Goal: Transaction & Acquisition: Purchase product/service

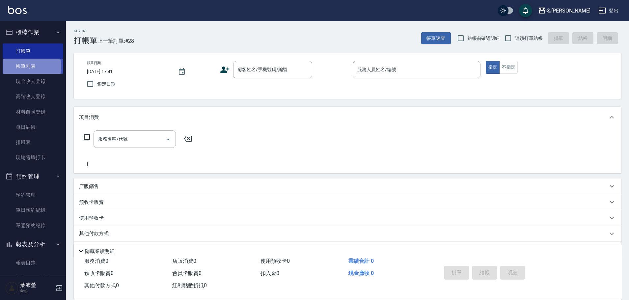
click at [29, 67] on link "帳單列表" at bounding box center [33, 66] width 61 height 15
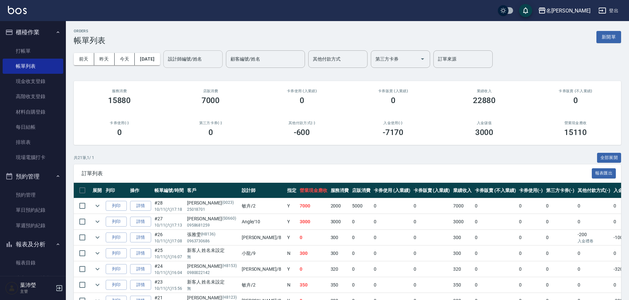
click at [211, 64] on input "設計師編號/姓名" at bounding box center [192, 59] width 53 height 12
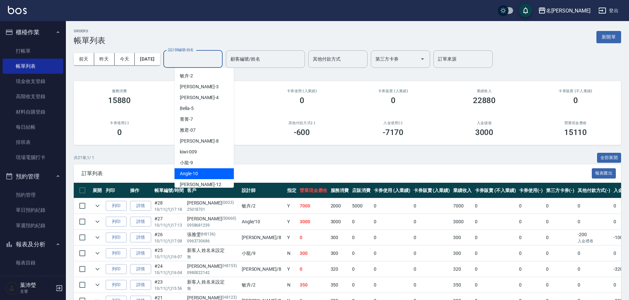
click at [224, 171] on div "Angle -10" at bounding box center [204, 173] width 59 height 11
type input "Angle-10"
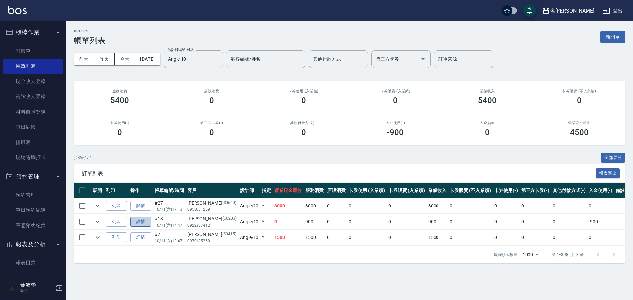
click at [142, 223] on link "詳情" at bounding box center [140, 222] width 21 height 10
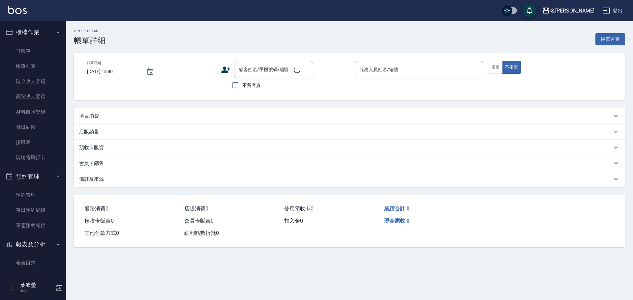
type input "[DATE] 14:47"
type input "Angle-10"
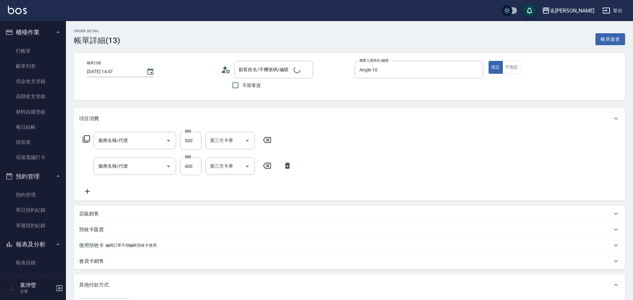
type input "自備護髮(601)"
type input "洗髮(A級)(500)"
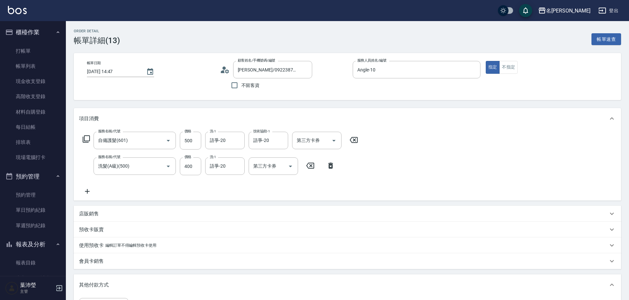
type input "[PERSON_NAME]/0922387412/C0203"
click at [22, 50] on link "打帳單" at bounding box center [33, 50] width 61 height 15
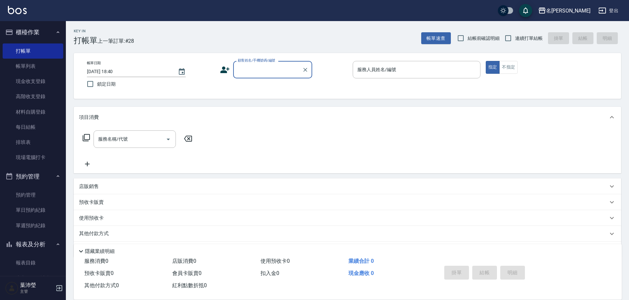
click at [264, 71] on input "顧客姓名/手機號碼/編號" at bounding box center [267, 70] width 63 height 12
click at [262, 71] on input "顧客姓名/手機號碼/編號" at bounding box center [267, 70] width 63 height 12
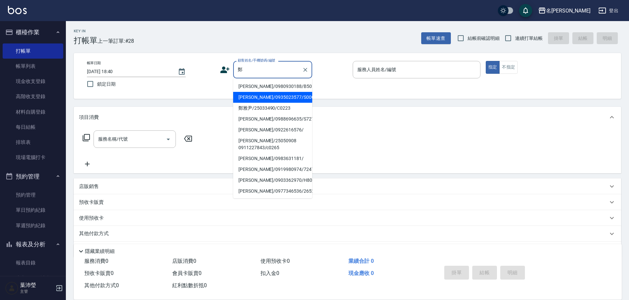
click at [266, 102] on li "[PERSON_NAME]/0935023577/S0009" at bounding box center [272, 97] width 79 height 11
type input "[PERSON_NAME]/0935023577/S0009"
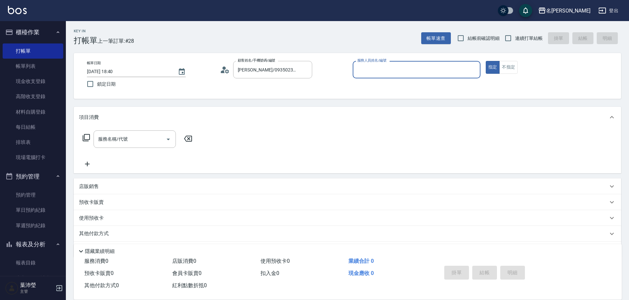
type input "Angle-10"
click at [83, 137] on icon at bounding box center [86, 137] width 7 height 7
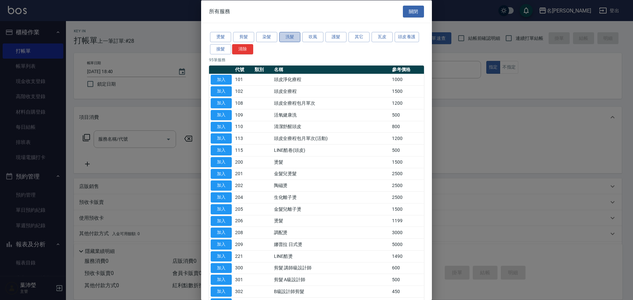
click at [289, 35] on button "洗髮" at bounding box center [289, 37] width 21 height 10
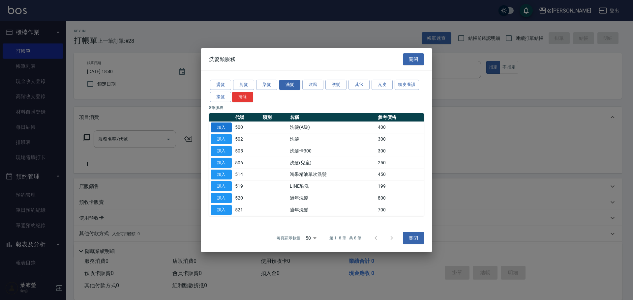
click at [222, 124] on button "加入" at bounding box center [221, 127] width 21 height 10
type input "洗髮(A級)(500)"
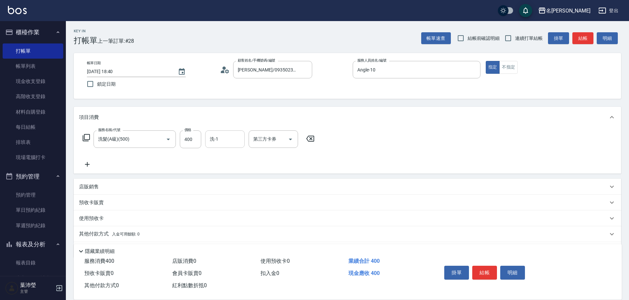
click at [228, 142] on input "洗-1" at bounding box center [225, 139] width 34 height 12
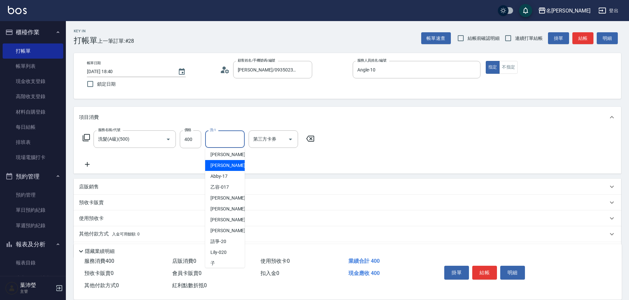
scroll to position [165, 0]
click at [224, 229] on span "語爭 -20" at bounding box center [219, 230] width 16 height 7
type input "語爭-20"
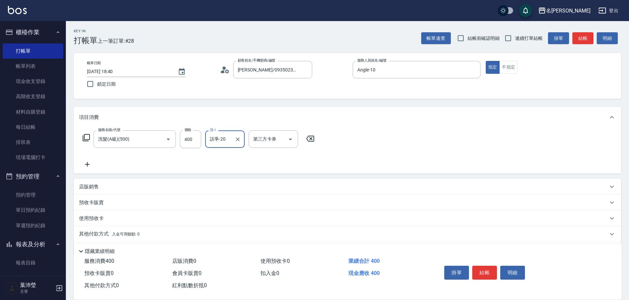
click at [489, 268] on button "結帳" at bounding box center [484, 273] width 25 height 14
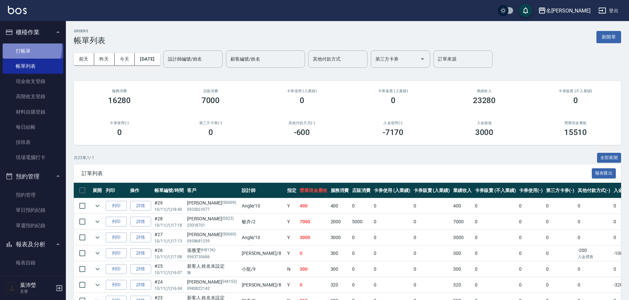
click at [24, 48] on link "打帳單" at bounding box center [33, 50] width 61 height 15
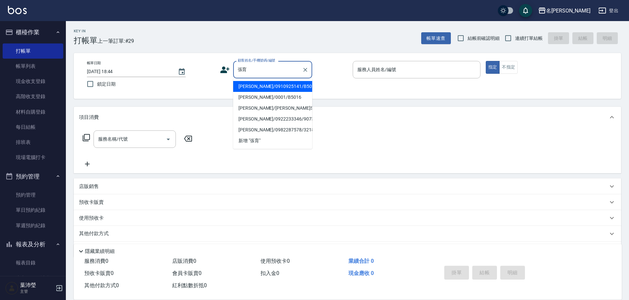
click at [297, 88] on li "[PERSON_NAME]/0910925141/B5028" at bounding box center [272, 86] width 79 height 11
type input "[PERSON_NAME]/0910925141/B5028"
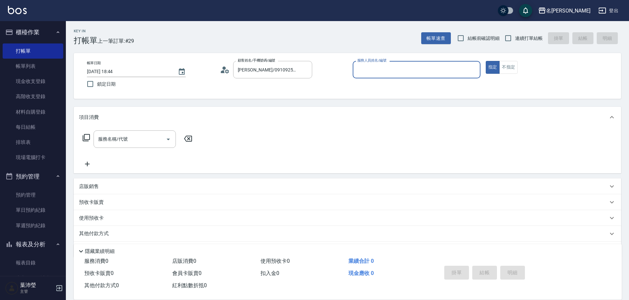
click at [371, 72] on input "服務人員姓名/編號" at bounding box center [417, 70] width 122 height 12
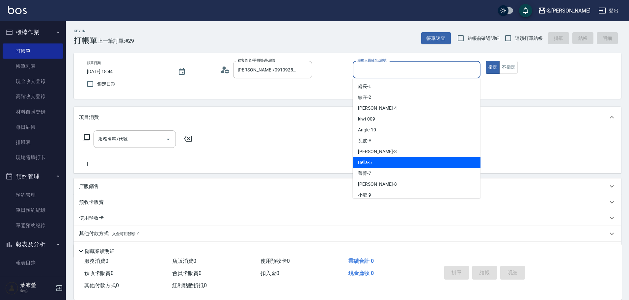
click at [396, 162] on div "Bella -5" at bounding box center [417, 162] width 128 height 11
type input "Bella-5"
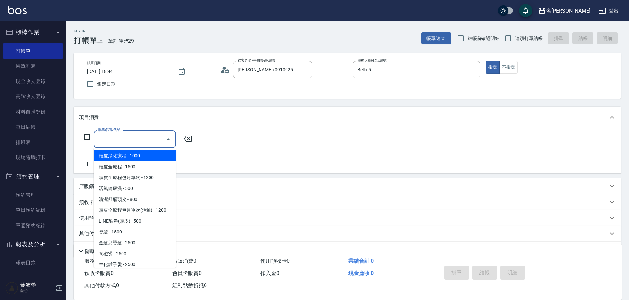
click at [117, 138] on input "服務名稱/代號" at bounding box center [130, 139] width 67 height 12
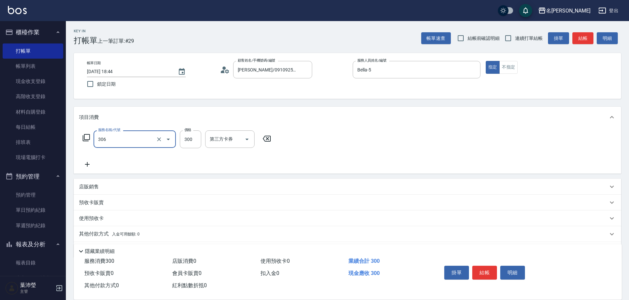
type input "高中學生(306)"
type input "400"
click at [573, 37] on div "帳單速查 結帳前確認明細 連續打單結帳 掛單 結帳 明細" at bounding box center [521, 38] width 200 height 14
click at [581, 37] on button "結帳" at bounding box center [583, 38] width 21 height 12
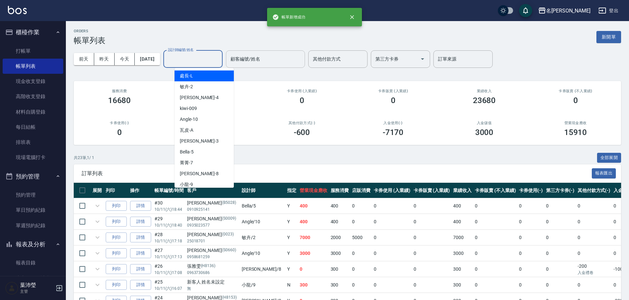
click at [203, 58] on input "設計師編號/姓名" at bounding box center [192, 59] width 53 height 12
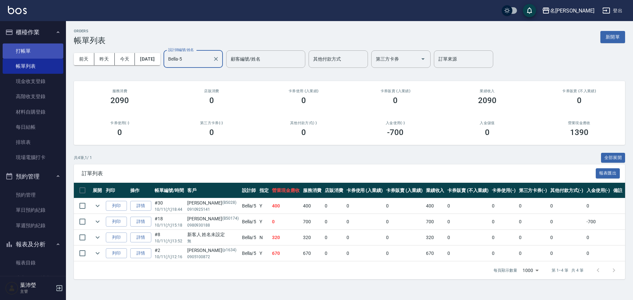
type input "Bella-5"
click at [29, 48] on link "打帳單" at bounding box center [33, 50] width 61 height 15
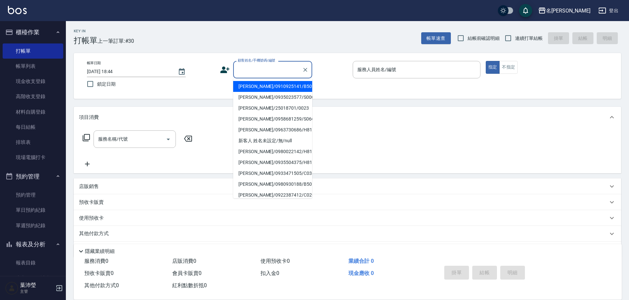
click at [262, 74] on input "顧客姓名/手機號碼/編號" at bounding box center [267, 70] width 63 height 12
click at [258, 84] on li "[PERSON_NAME]/25042986/C0120" at bounding box center [272, 86] width 79 height 11
type input "[PERSON_NAME]/25042986/C0120"
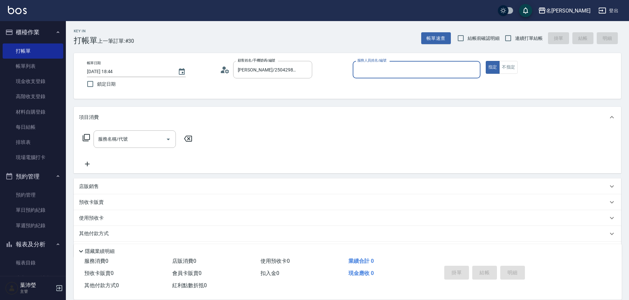
type input "敏卉-2"
click at [86, 135] on icon at bounding box center [86, 138] width 8 height 8
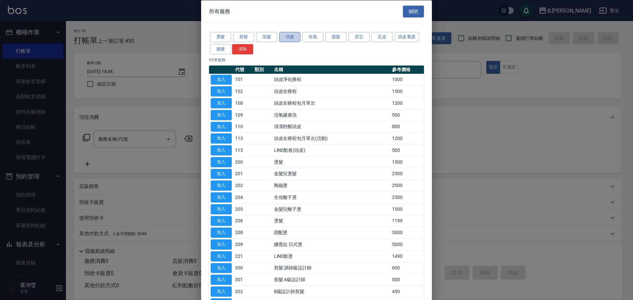
click at [289, 37] on button "洗髮" at bounding box center [289, 37] width 21 height 10
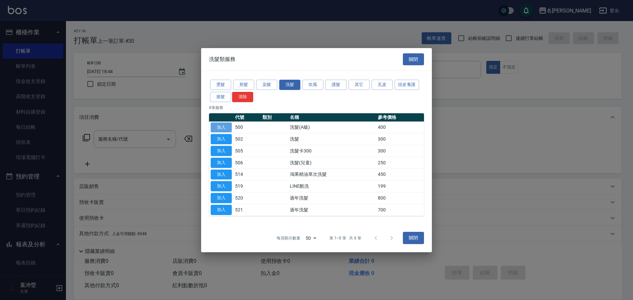
click at [215, 126] on button "加入" at bounding box center [221, 127] width 21 height 10
type input "洗髮(A級)(500)"
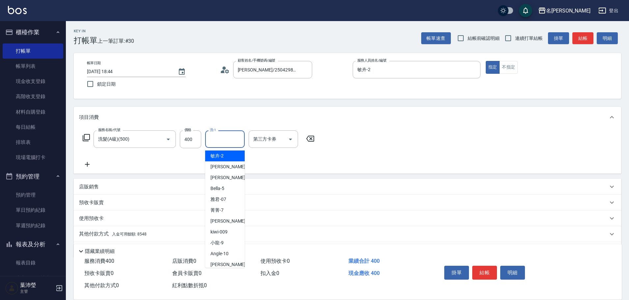
drag, startPoint x: 224, startPoint y: 139, endPoint x: 227, endPoint y: 140, distance: 3.4
click at [224, 139] on input "洗-1" at bounding box center [225, 139] width 34 height 12
click at [233, 155] on div "[PERSON_NAME] -18" at bounding box center [225, 156] width 40 height 11
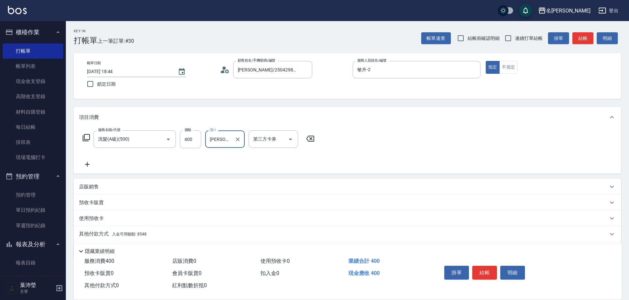
type input "[PERSON_NAME]-18"
click at [97, 234] on p "其他付款方式 入金可用餘額: 8548" at bounding box center [113, 234] width 68 height 7
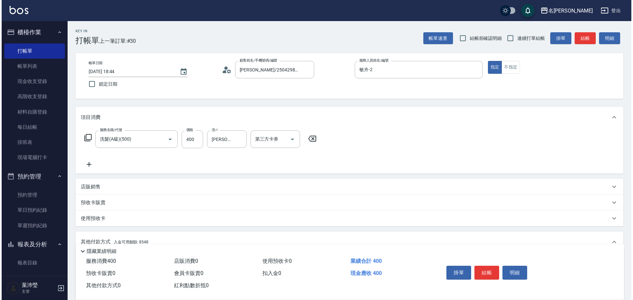
scroll to position [99, 0]
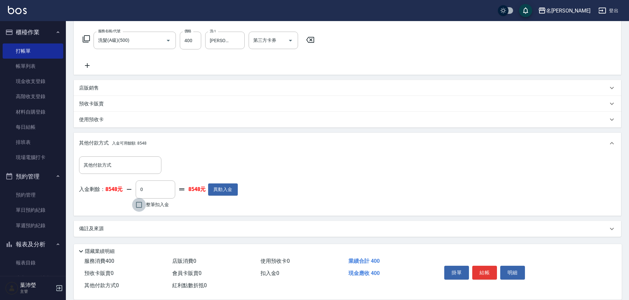
click at [139, 205] on input "整筆扣入金" at bounding box center [139, 205] width 14 height 14
checkbox input "true"
type input "400"
click at [507, 268] on button "明細" at bounding box center [512, 273] width 25 height 14
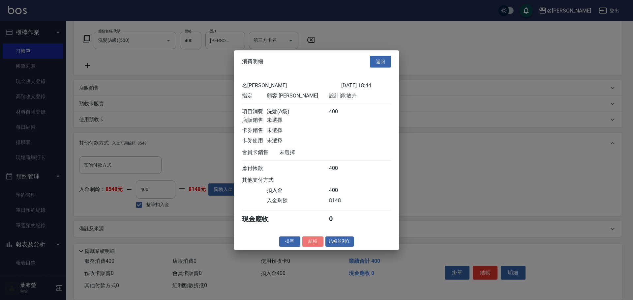
click at [312, 247] on button "結帳" at bounding box center [312, 242] width 21 height 10
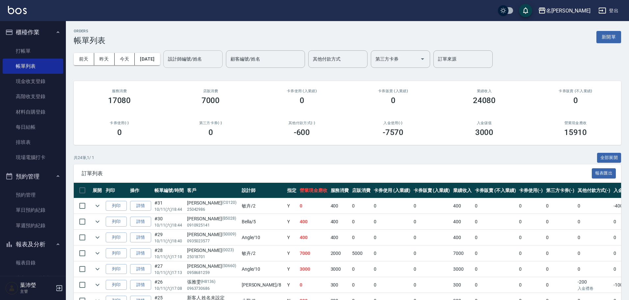
click at [196, 64] on input "設計師編號/姓名" at bounding box center [192, 59] width 53 height 12
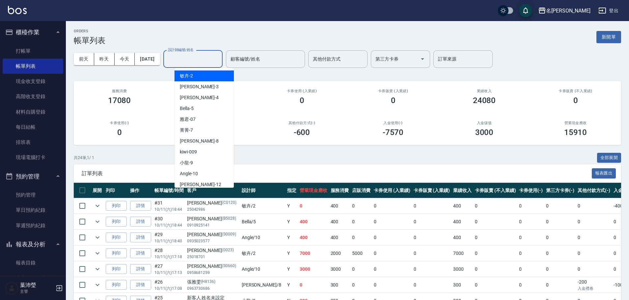
click at [192, 73] on span "敏卉 -2" at bounding box center [186, 75] width 13 height 7
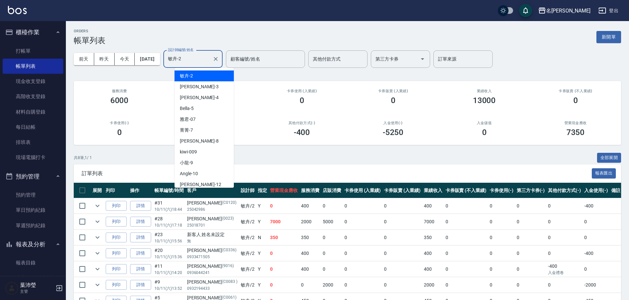
click at [204, 60] on input "敏卉-2" at bounding box center [187, 59] width 43 height 12
click at [222, 173] on div "Angle -10" at bounding box center [204, 173] width 59 height 11
type input "Angle-10"
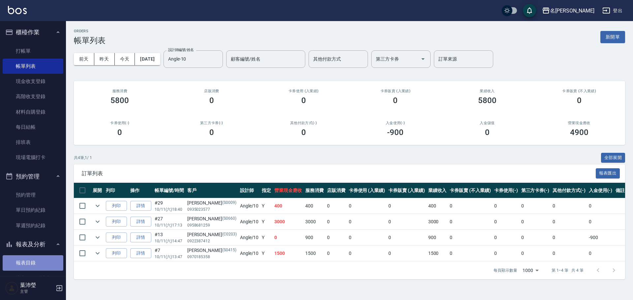
click at [43, 263] on link "報表目錄" at bounding box center [33, 262] width 61 height 15
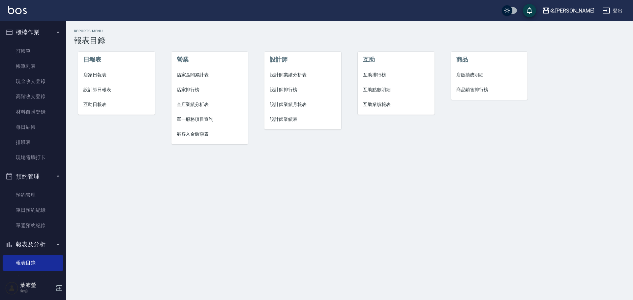
click at [104, 89] on span "設計師日報表" at bounding box center [116, 89] width 66 height 7
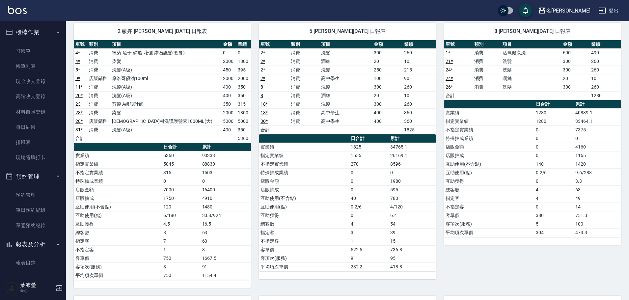
scroll to position [49, 0]
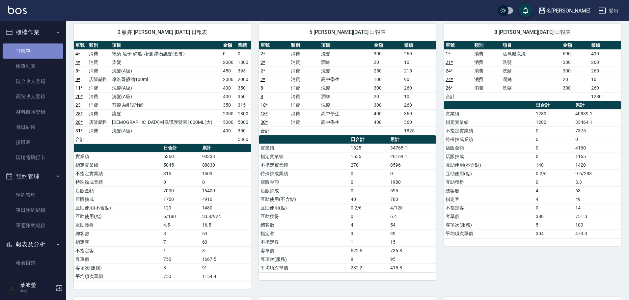
click at [42, 53] on link "打帳單" at bounding box center [33, 50] width 61 height 15
